Goal: Transaction & Acquisition: Download file/media

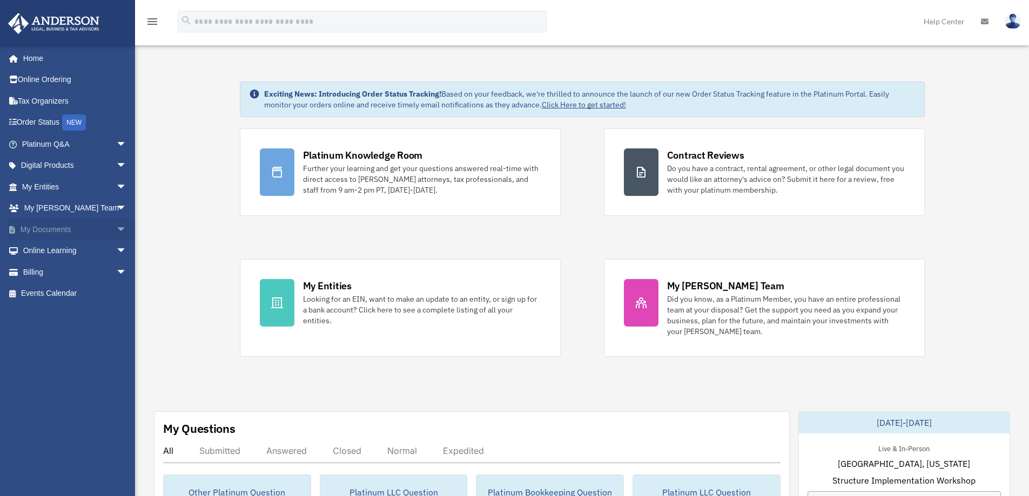
click at [117, 226] on span "arrow_drop_down" at bounding box center [127, 230] width 22 height 22
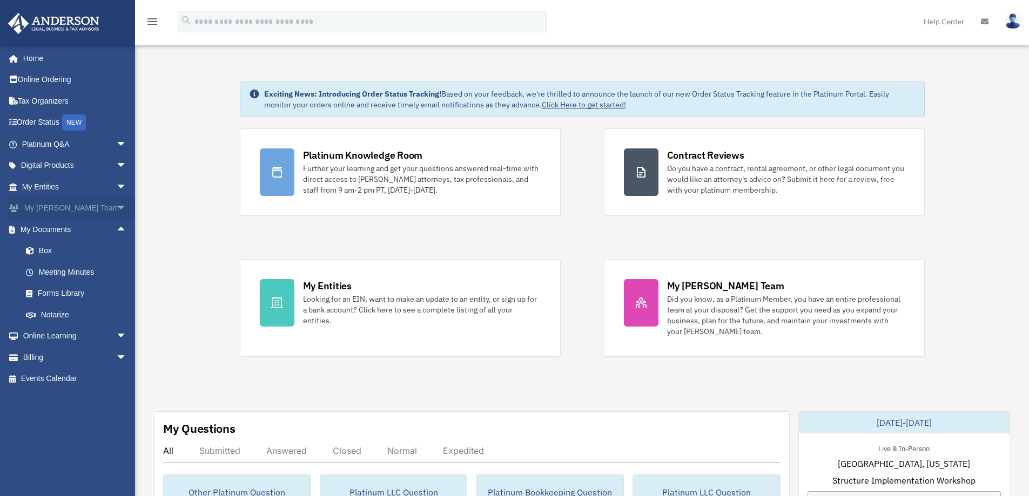
click at [117, 210] on span "arrow_drop_down" at bounding box center [127, 209] width 22 height 22
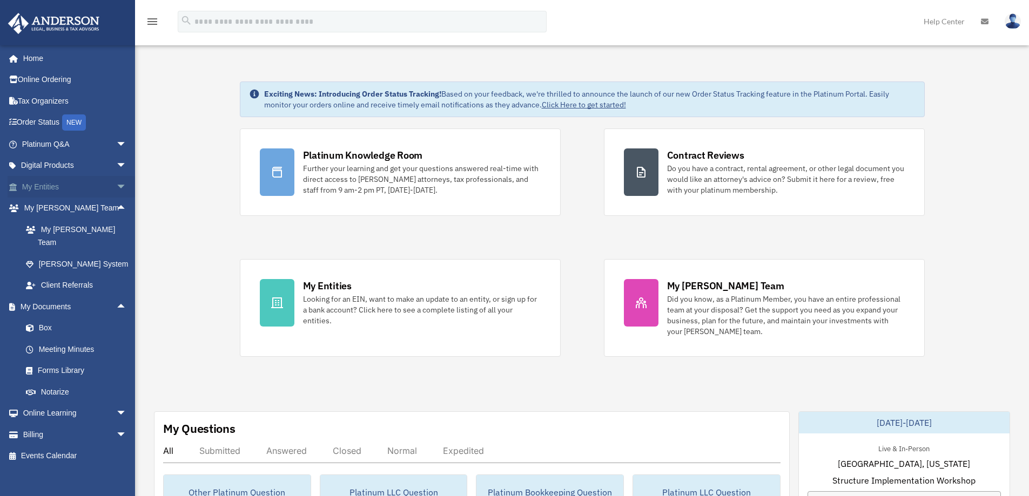
click at [116, 187] on span "arrow_drop_down" at bounding box center [127, 187] width 22 height 22
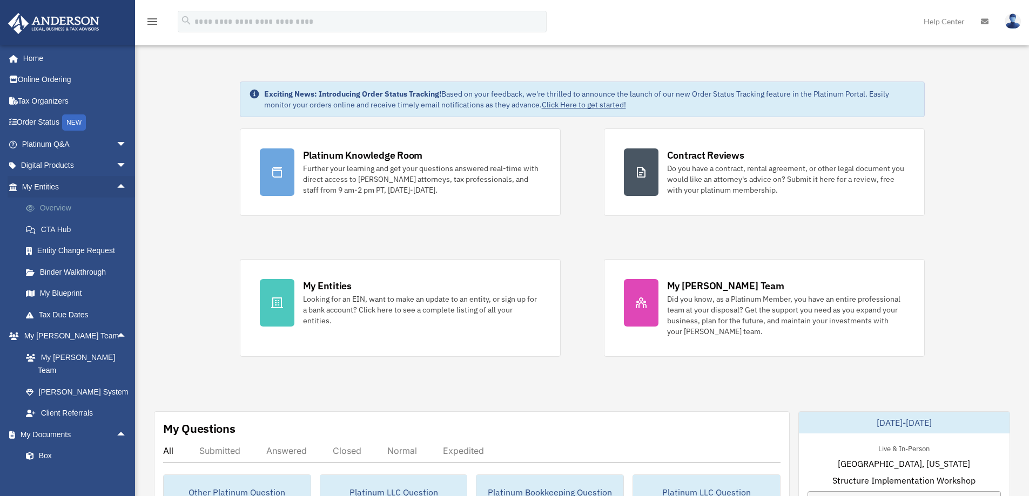
click at [63, 203] on link "Overview" at bounding box center [79, 209] width 128 height 22
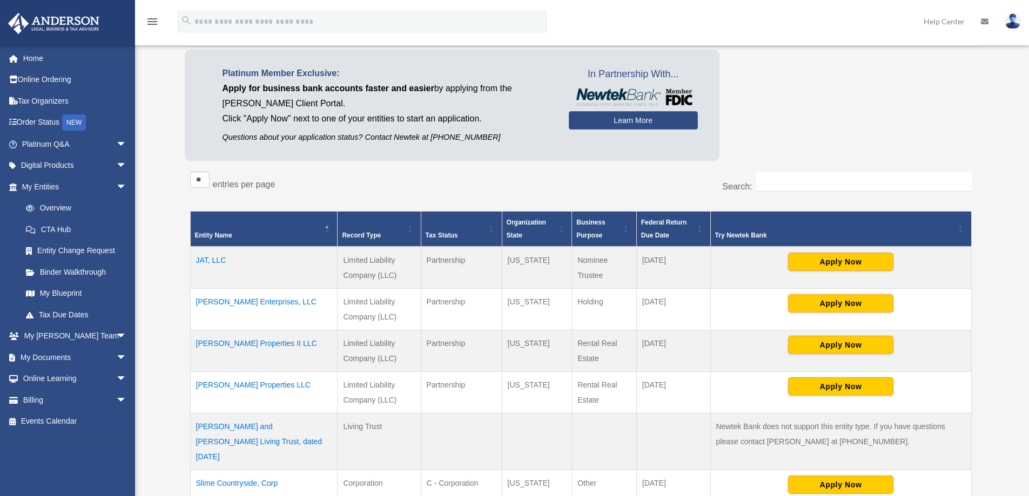
scroll to position [216, 0]
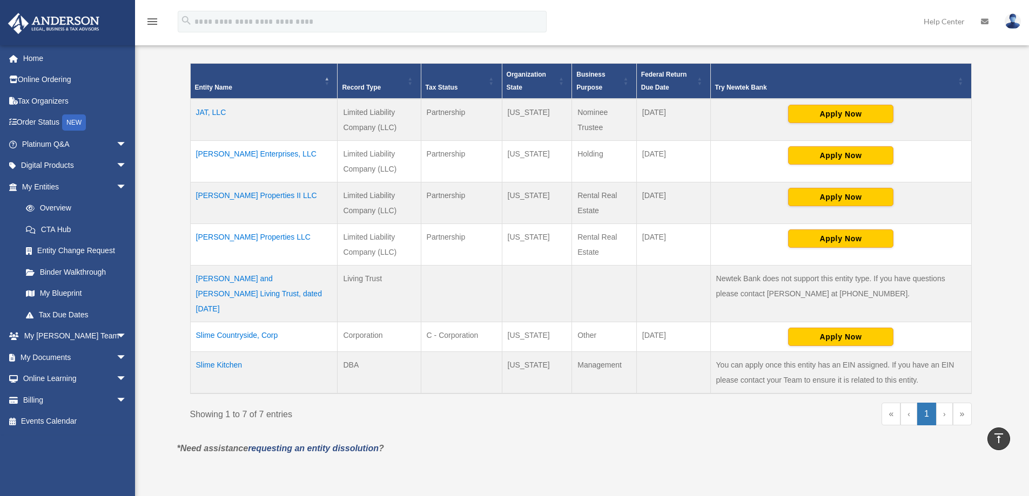
click at [235, 323] on td "Slime Countryside, Corp" at bounding box center [263, 337] width 147 height 30
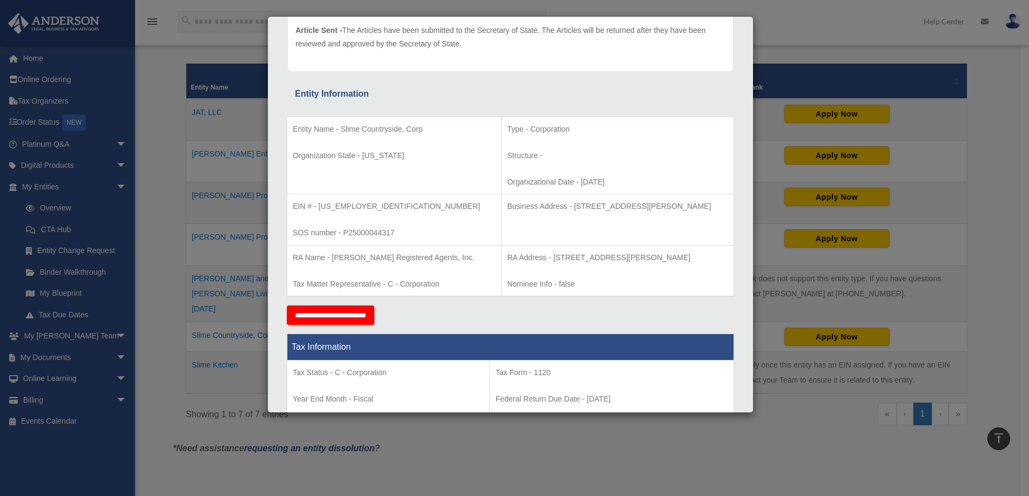
scroll to position [0, 0]
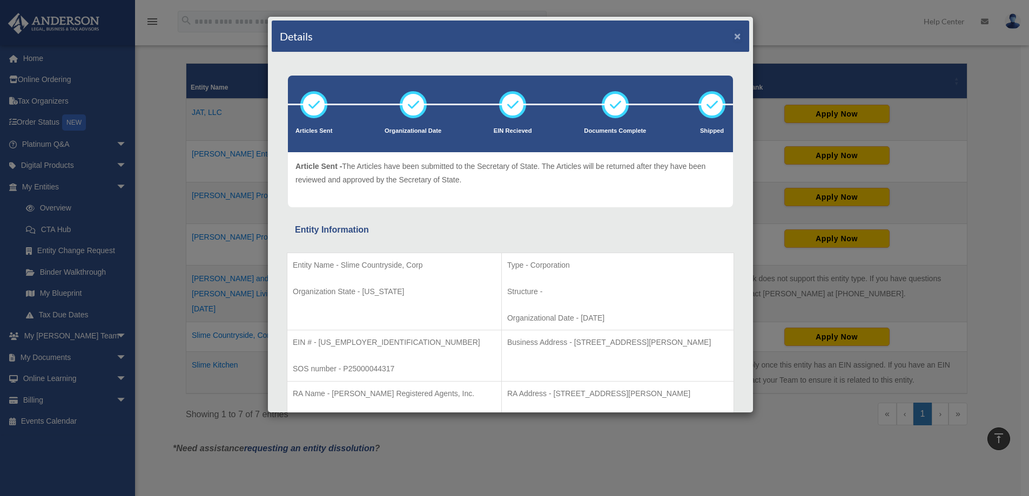
click at [734, 36] on button "×" at bounding box center [737, 35] width 7 height 11
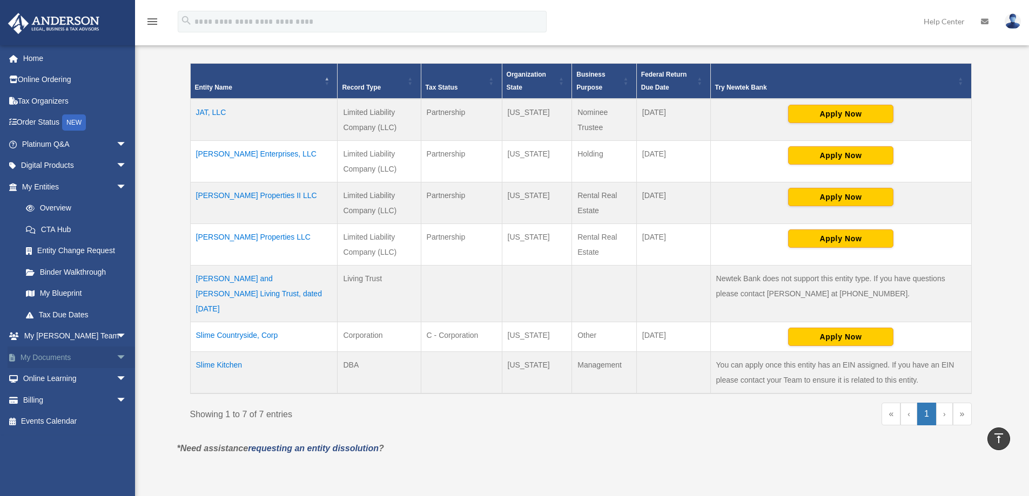
click at [116, 355] on span "arrow_drop_down" at bounding box center [127, 358] width 22 height 22
click at [48, 380] on link "Box" at bounding box center [79, 379] width 128 height 22
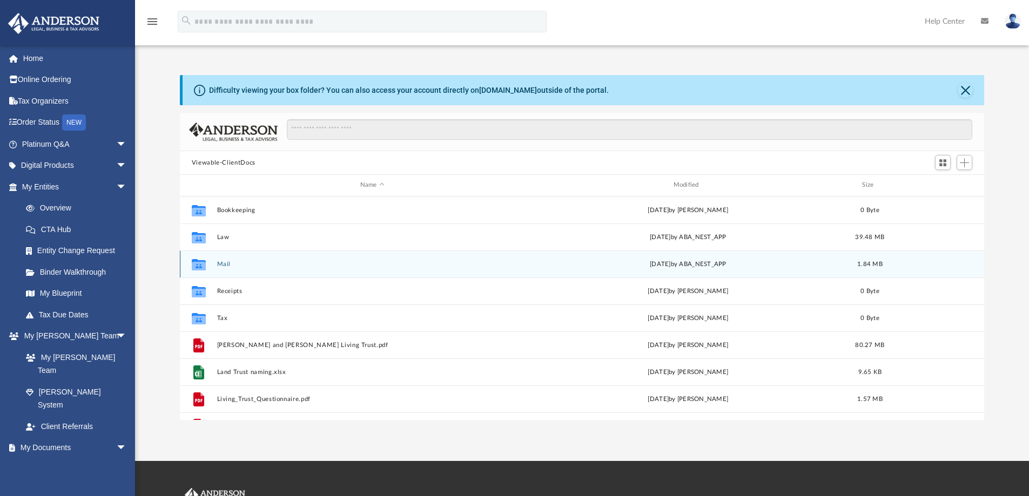
scroll to position [238, 796]
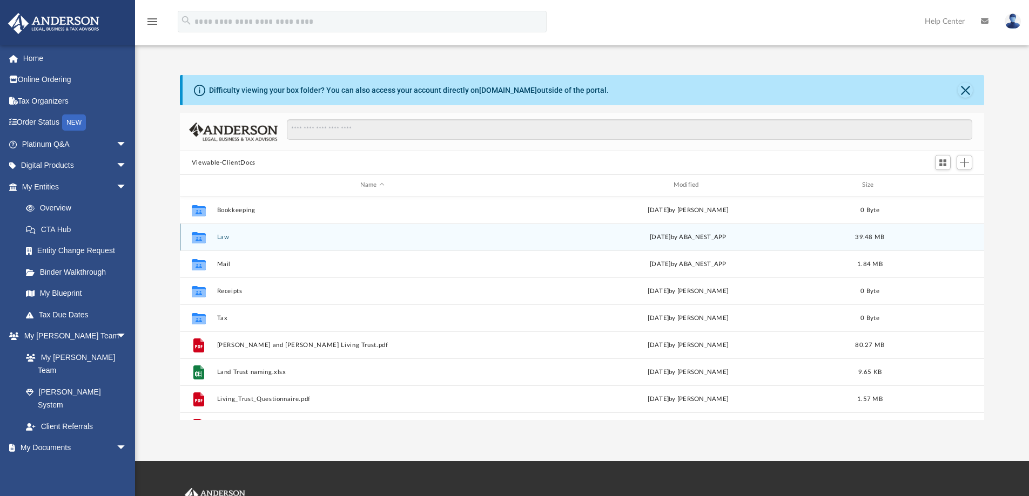
click at [221, 238] on button "Law" at bounding box center [372, 237] width 311 height 7
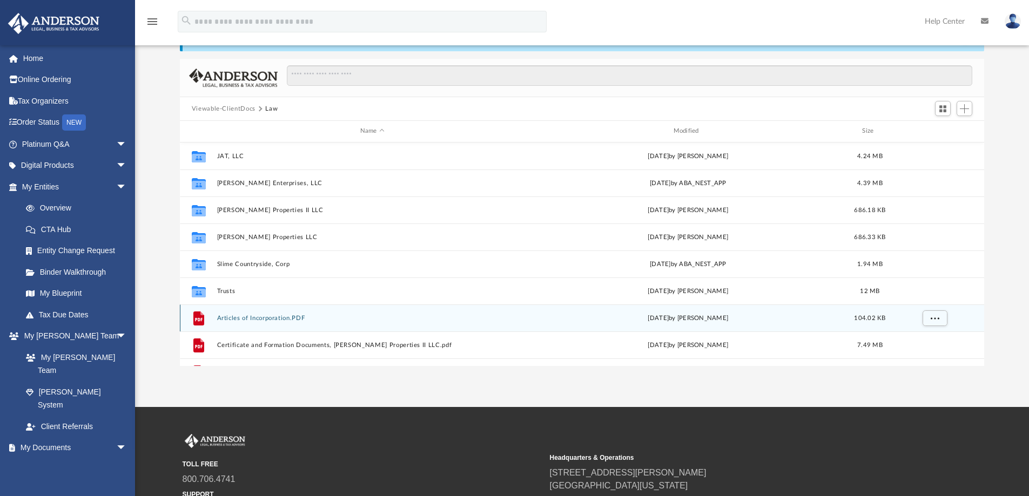
scroll to position [0, 0]
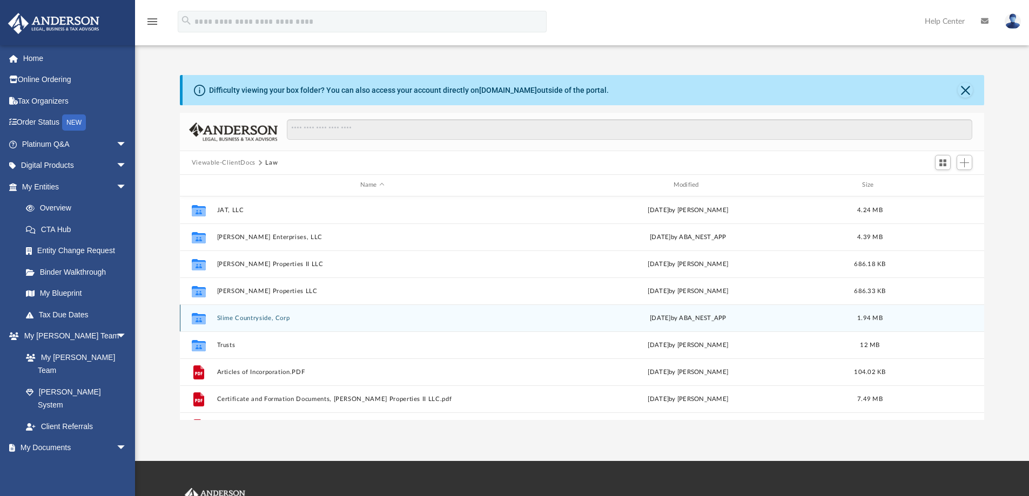
click at [260, 318] on button "Slime Countryside, Corp" at bounding box center [372, 318] width 311 height 7
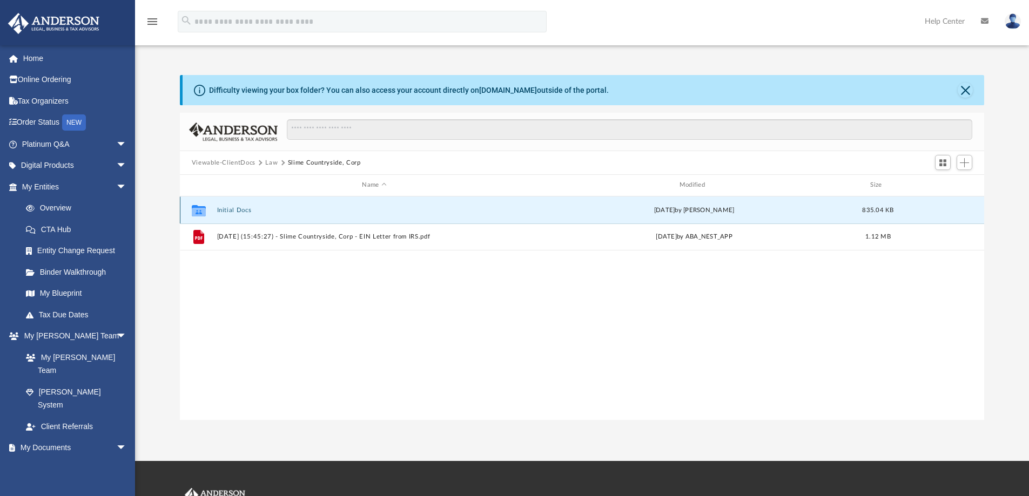
click at [237, 210] on button "Initial Docs" at bounding box center [374, 210] width 315 height 7
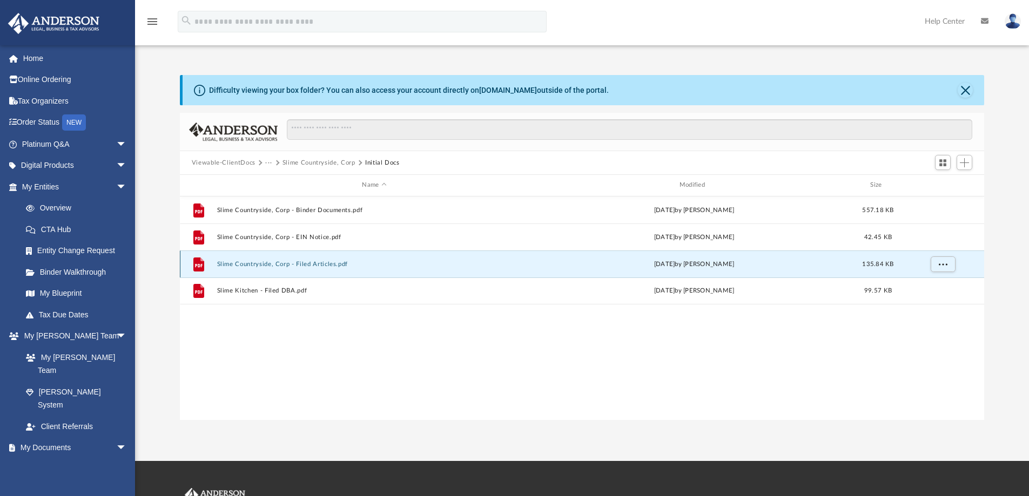
click at [295, 262] on button "Slime Countryside, Corp - Filed Articles.pdf" at bounding box center [374, 264] width 315 height 7
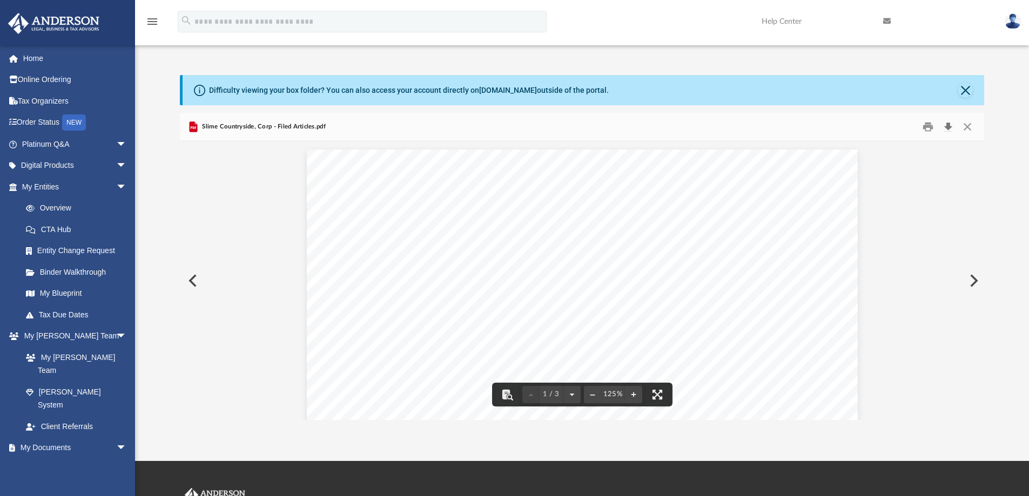
click at [949, 131] on button "Download" at bounding box center [947, 127] width 19 height 17
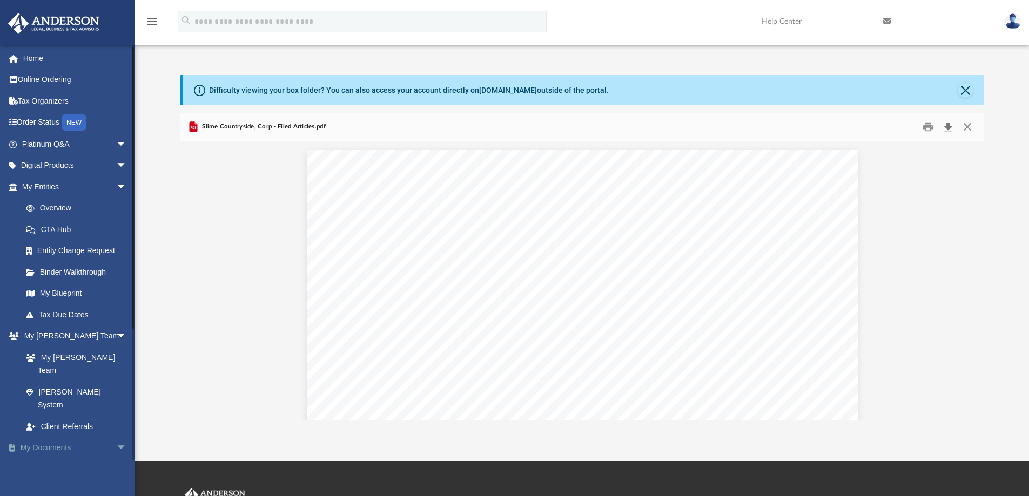
scroll to position [54, 0]
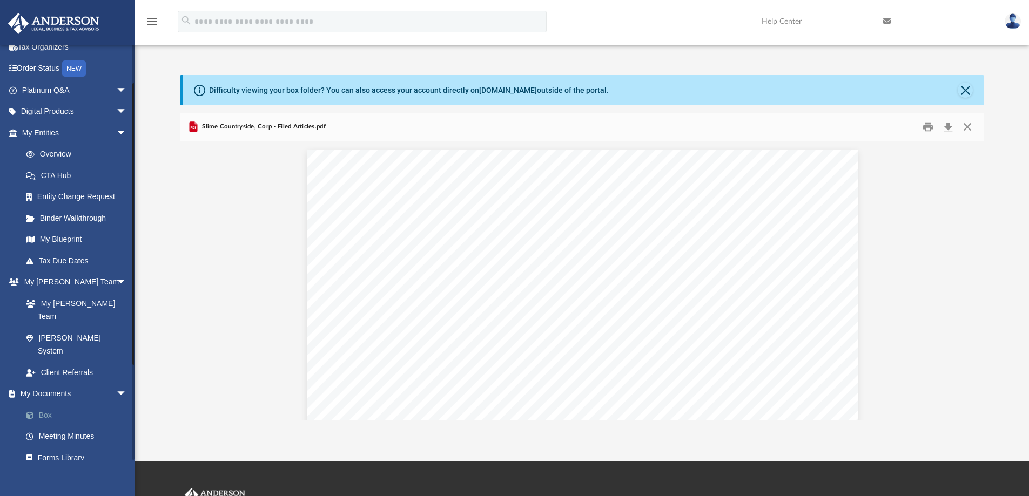
click at [41, 404] on link "Box" at bounding box center [79, 415] width 128 height 22
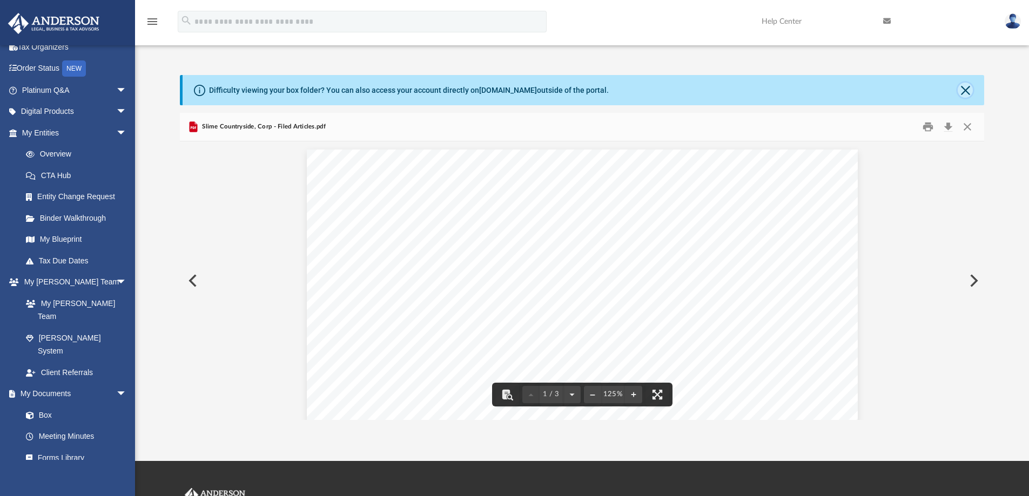
click at [969, 85] on button "Close" at bounding box center [964, 90] width 15 height 15
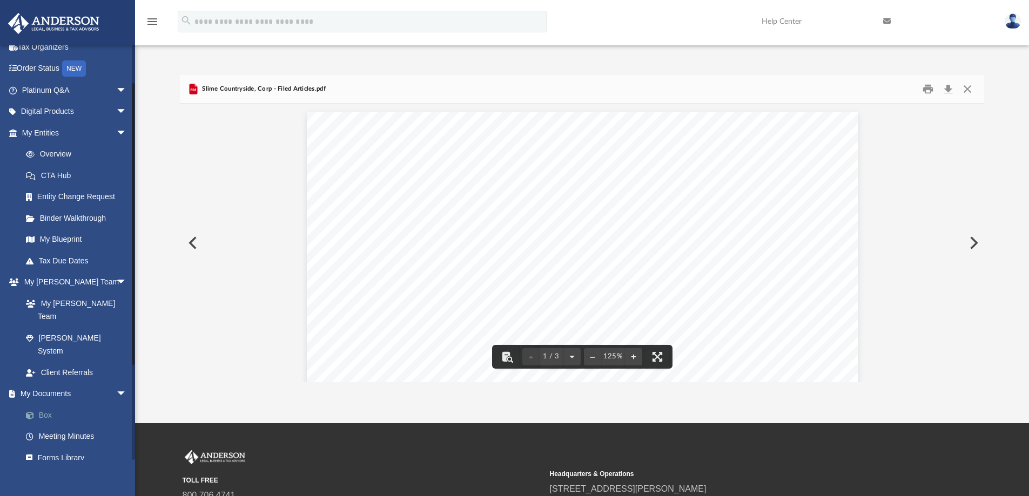
click at [58, 404] on link "Box" at bounding box center [79, 415] width 128 height 22
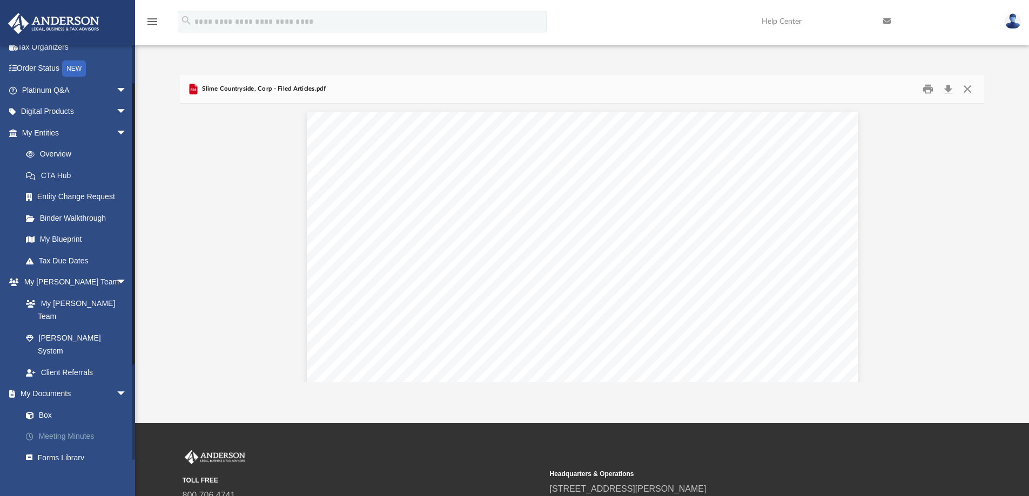
click at [73, 426] on link "Meeting Minutes" at bounding box center [79, 437] width 128 height 22
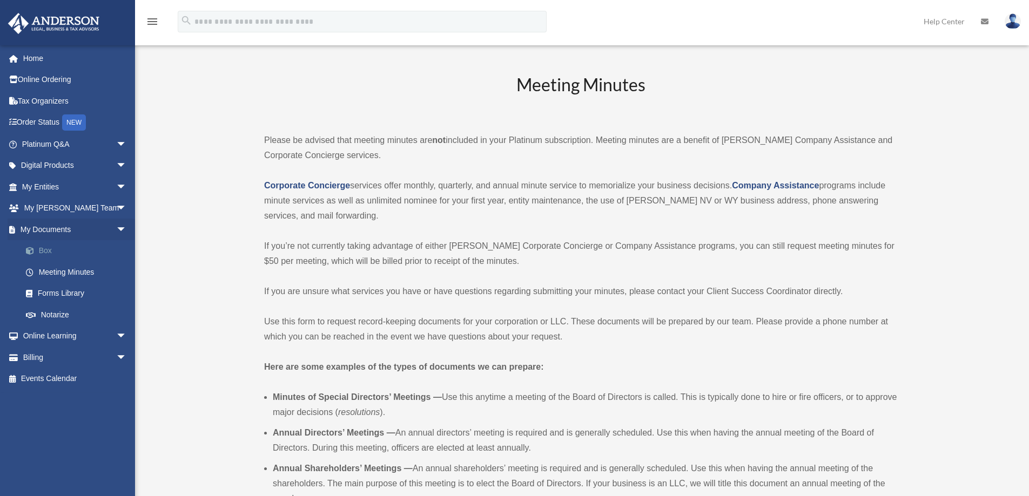
click at [54, 245] on link "Box" at bounding box center [79, 251] width 128 height 22
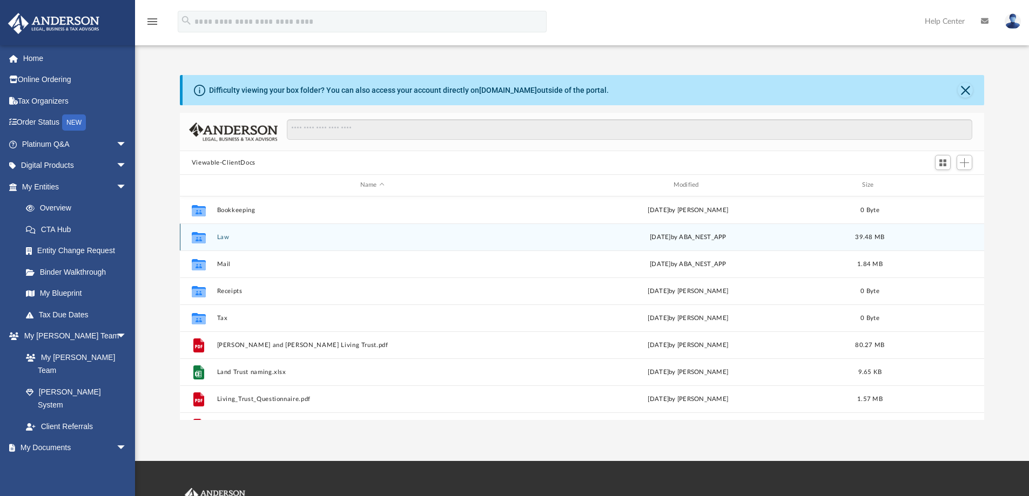
scroll to position [238, 796]
click at [225, 236] on button "Law" at bounding box center [372, 237] width 311 height 7
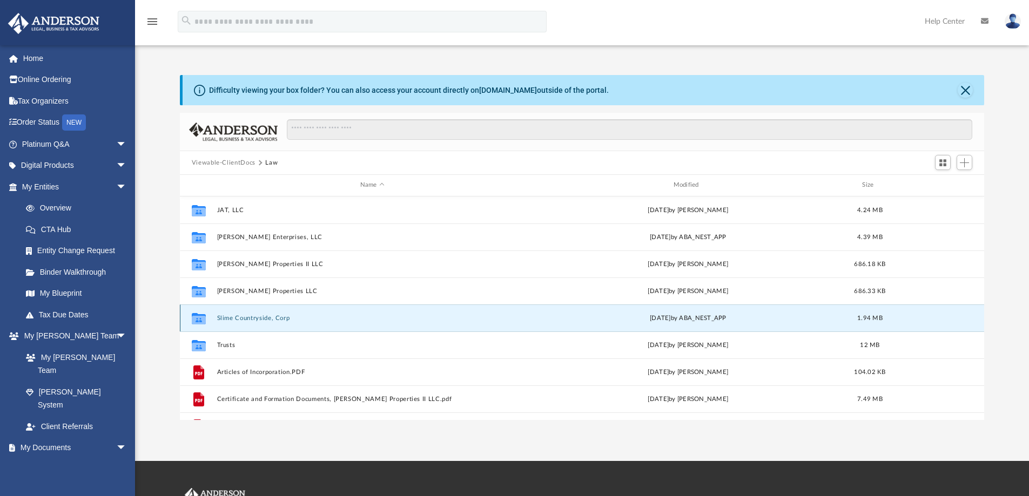
click at [239, 318] on button "Slime Countryside, Corp" at bounding box center [372, 318] width 311 height 7
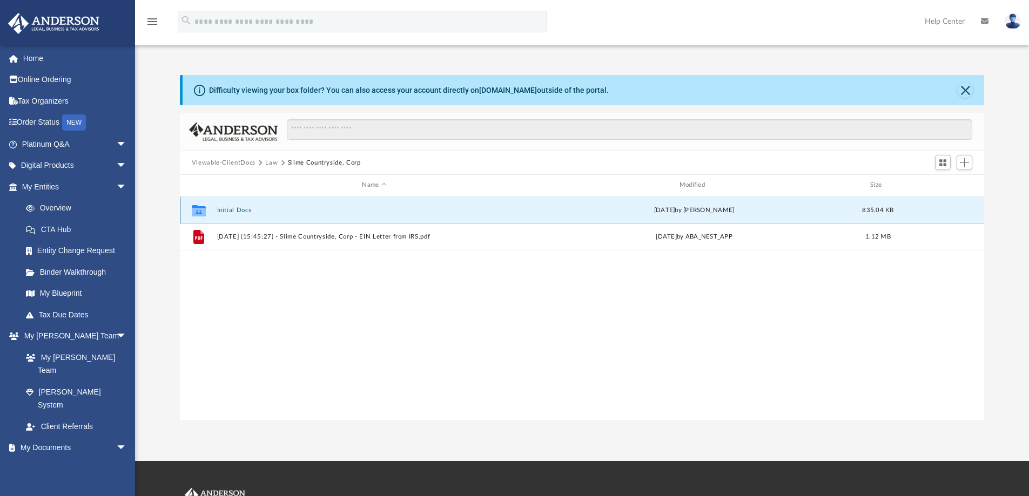
click at [234, 209] on button "Initial Docs" at bounding box center [374, 210] width 315 height 7
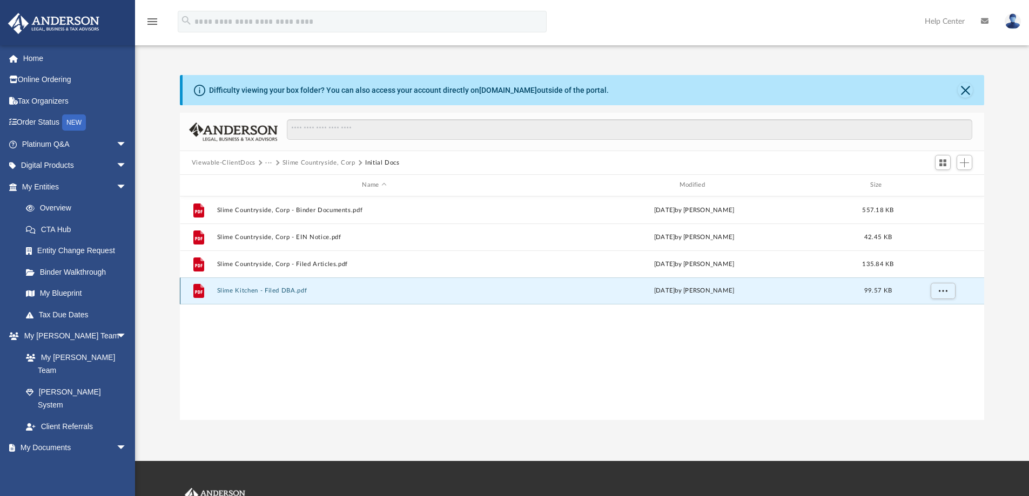
click at [279, 289] on button "Slime Kitchen - Filed DBA.pdf" at bounding box center [374, 290] width 315 height 7
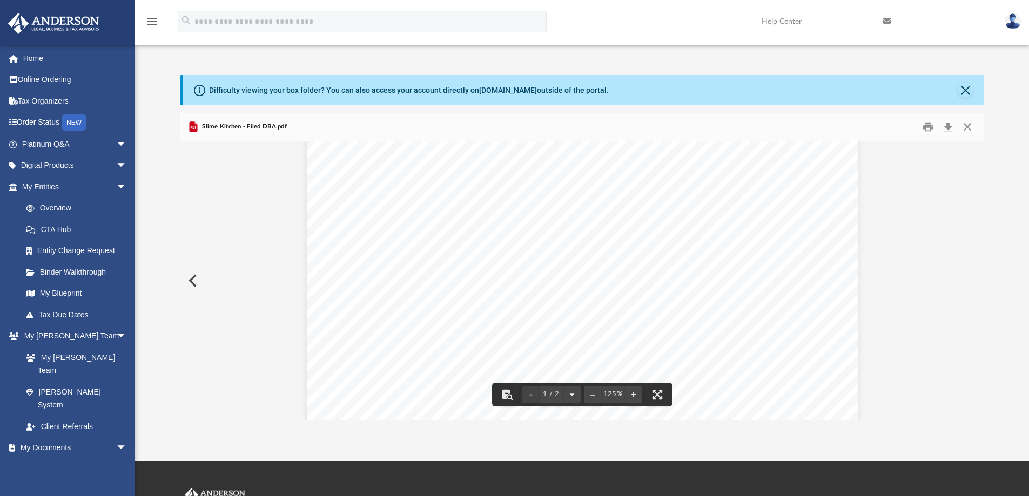
scroll to position [0, 0]
click at [949, 122] on button "Download" at bounding box center [947, 127] width 19 height 17
click at [969, 88] on button "Close" at bounding box center [964, 90] width 15 height 15
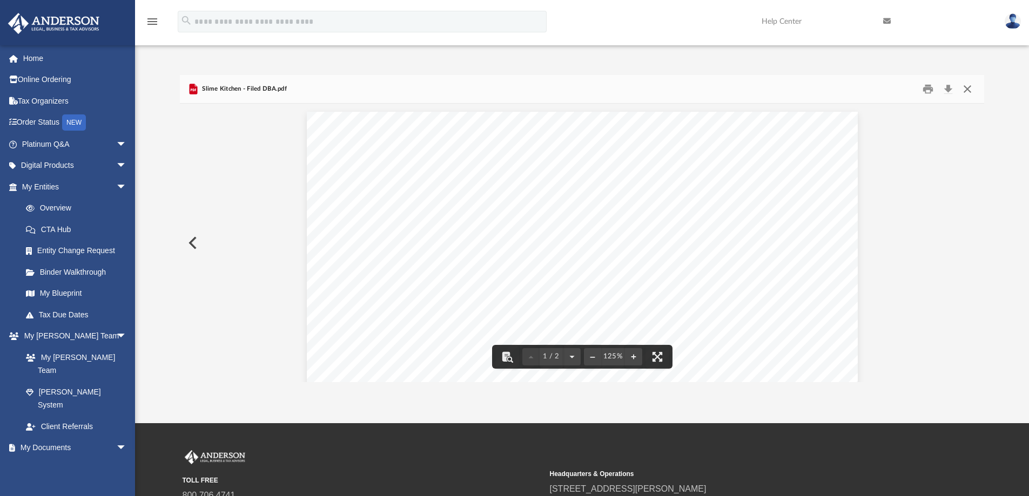
click at [967, 90] on button "Close" at bounding box center [966, 89] width 19 height 17
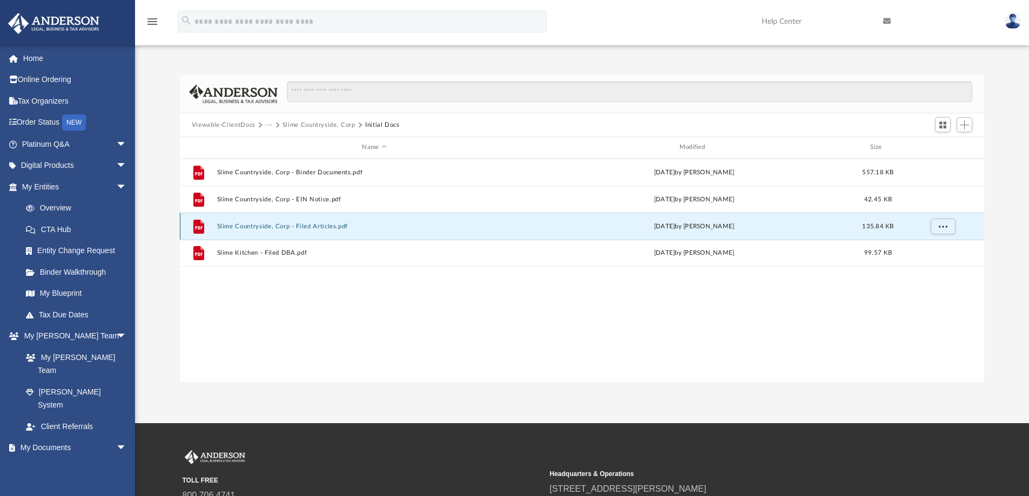
click at [277, 225] on button "Slime Countryside, Corp - Filed Articles.pdf" at bounding box center [374, 226] width 315 height 7
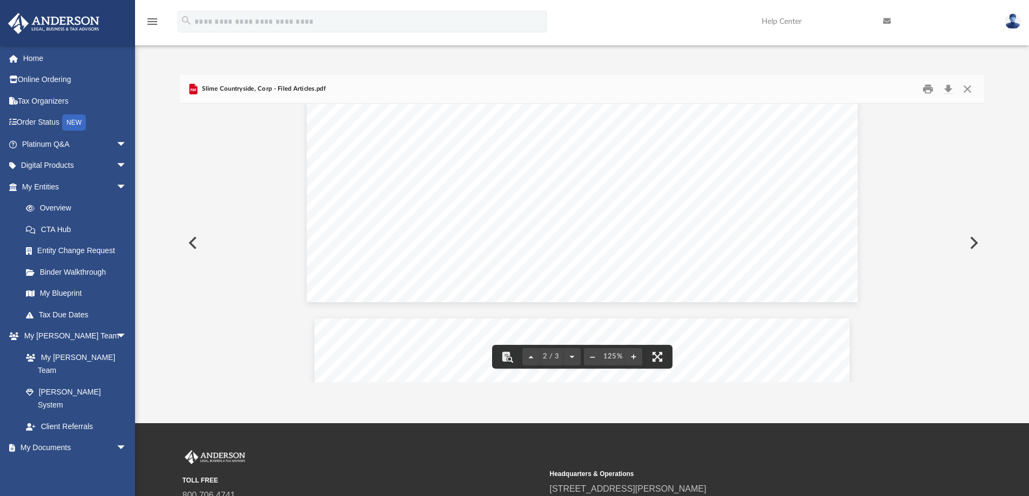
scroll to position [927, 0]
click at [962, 92] on button "Close" at bounding box center [966, 89] width 19 height 17
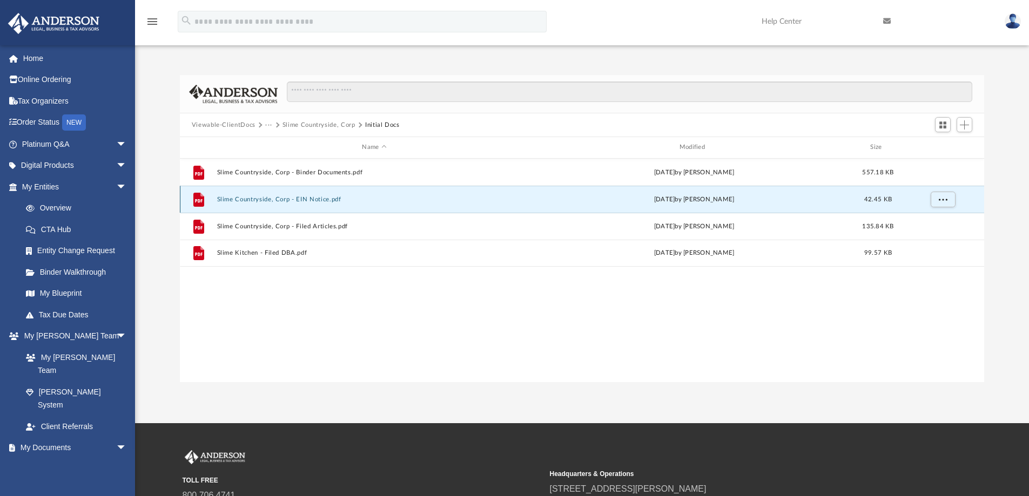
click at [260, 197] on button "Slime Countryside, Corp - EIN Notice.pdf" at bounding box center [374, 199] width 315 height 7
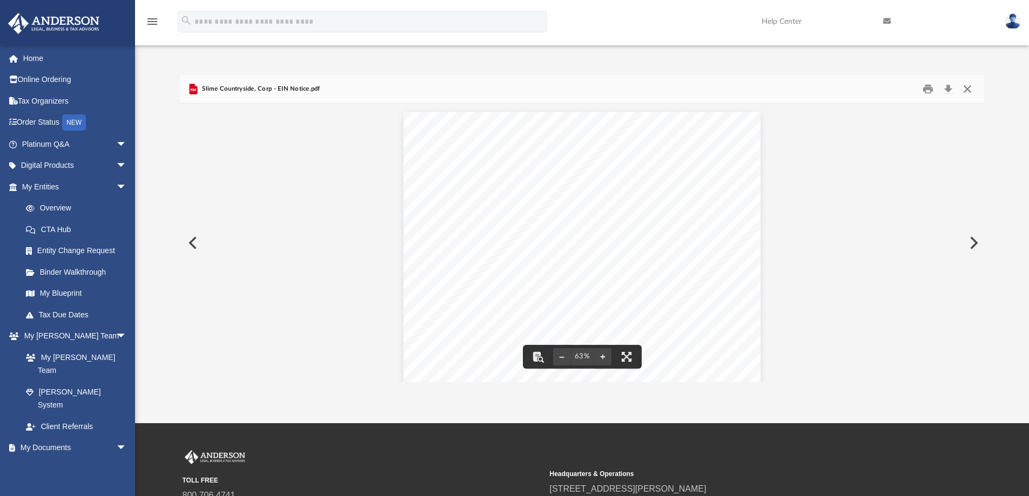
click at [968, 86] on button "Close" at bounding box center [966, 89] width 19 height 17
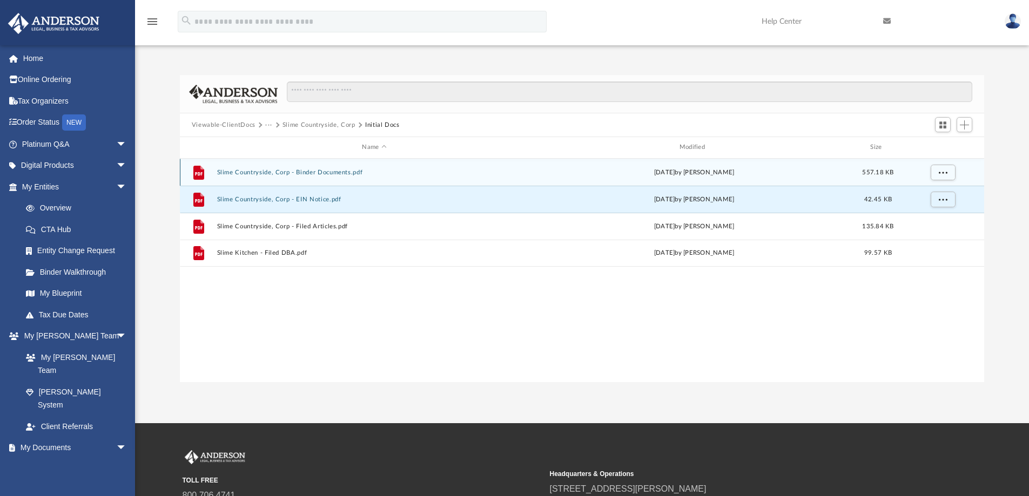
click at [296, 172] on button "Slime Countryside, Corp - Binder Documents.pdf" at bounding box center [374, 172] width 315 height 7
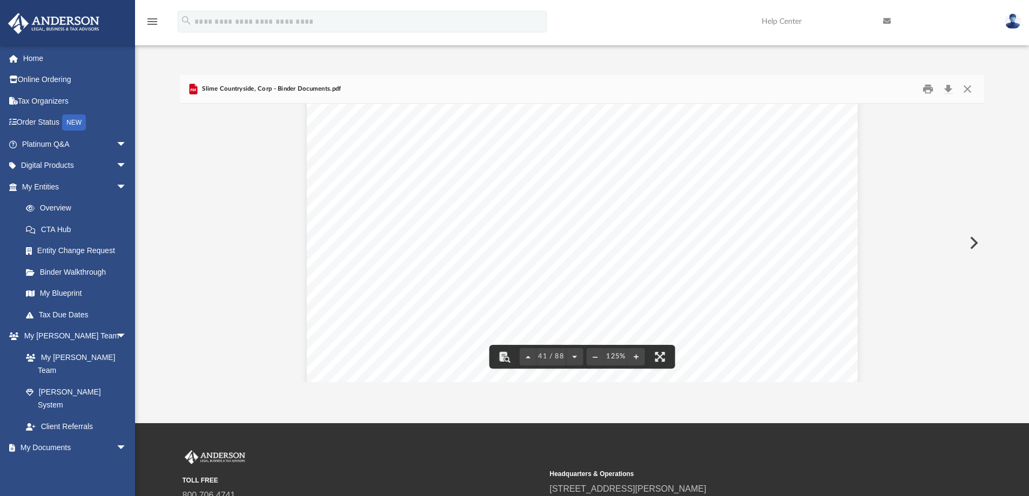
scroll to position [29431, 0]
drag, startPoint x: 979, startPoint y: 234, endPoint x: 970, endPoint y: 104, distance: 130.5
click at [970, 104] on div "Resolution of the Board of Directors to Open a Corporate Bank Account for Slime…" at bounding box center [582, 243] width 805 height 279
drag, startPoint x: 979, startPoint y: 232, endPoint x: 980, endPoint y: 166, distance: 65.4
click at [980, 166] on div "Resolution of the Board of Directors to Open a Corporate Bank Account for Slime…" at bounding box center [582, 243] width 805 height 279
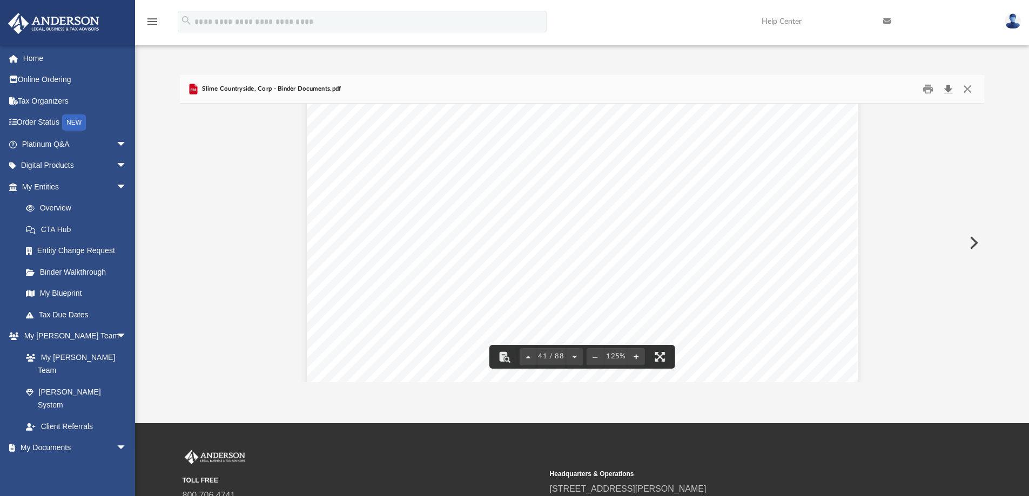
click at [944, 93] on button "Download" at bounding box center [947, 89] width 19 height 17
